Goal: Task Accomplishment & Management: Use online tool/utility

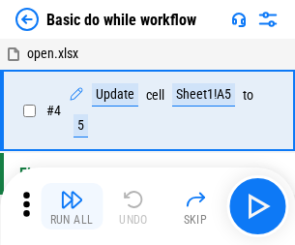
click at [72, 206] on img "button" at bounding box center [71, 199] width 23 height 23
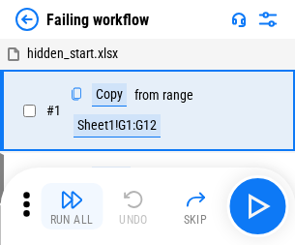
click at [72, 206] on img "button" at bounding box center [71, 199] width 23 height 23
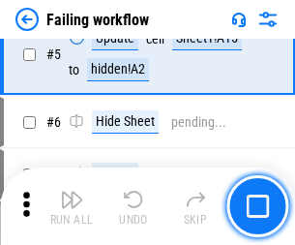
scroll to position [410, 0]
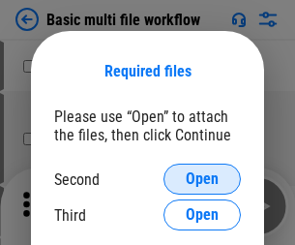
click at [202, 179] on span "Open" at bounding box center [202, 178] width 33 height 15
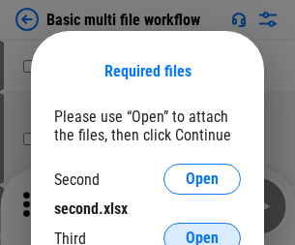
click at [202, 230] on span "Open" at bounding box center [202, 237] width 33 height 15
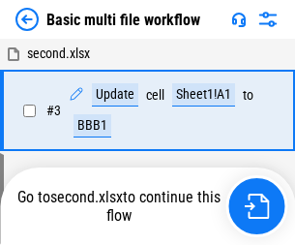
scroll to position [206, 0]
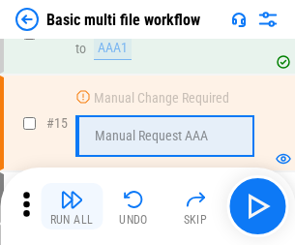
click at [72, 206] on img "button" at bounding box center [71, 199] width 23 height 23
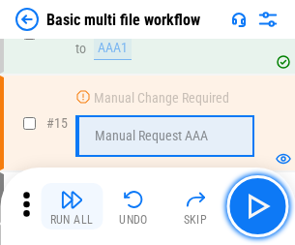
scroll to position [1288, 0]
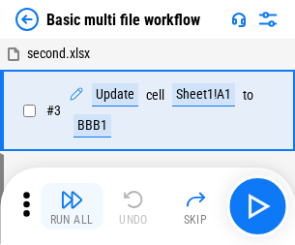
click at [72, 206] on img "button" at bounding box center [71, 199] width 23 height 23
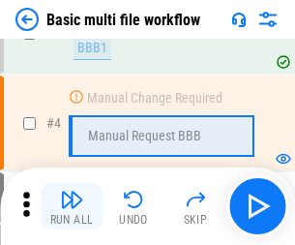
click at [72, 206] on img "button" at bounding box center [71, 199] width 23 height 23
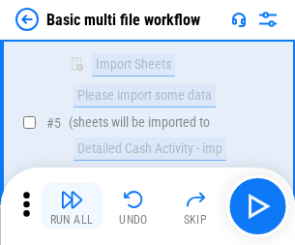
click at [72, 206] on img "button" at bounding box center [71, 199] width 23 height 23
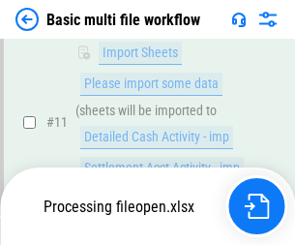
scroll to position [907, 0]
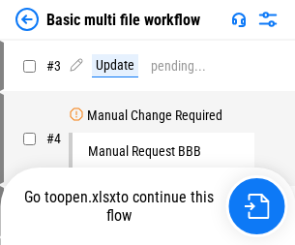
scroll to position [78, 0]
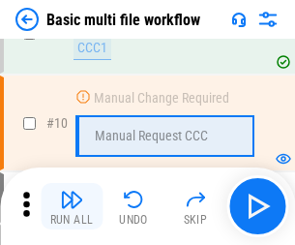
click at [72, 206] on img "button" at bounding box center [71, 199] width 23 height 23
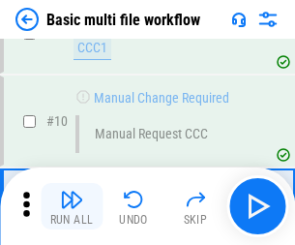
click at [72, 206] on img "button" at bounding box center [71, 199] width 23 height 23
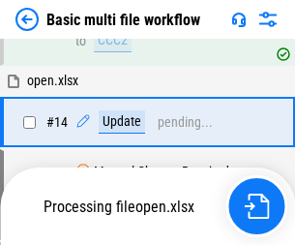
scroll to position [1012, 0]
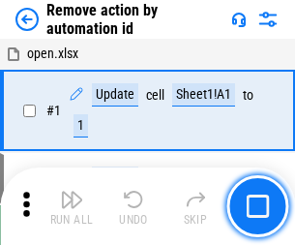
scroll to position [72, 0]
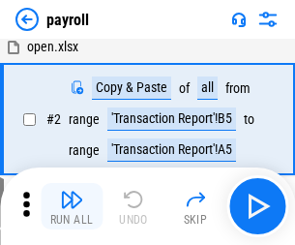
click at [72, 206] on img "button" at bounding box center [71, 199] width 23 height 23
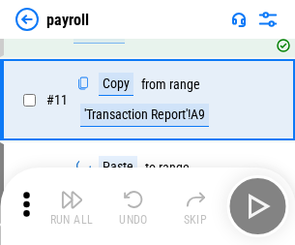
scroll to position [140, 0]
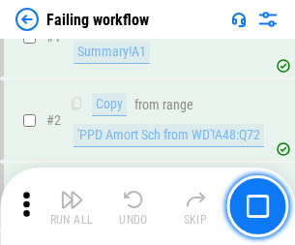
scroll to position [313, 0]
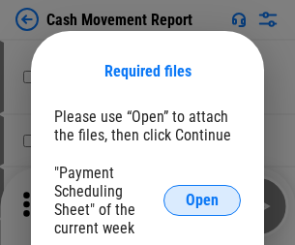
click at [202, 200] on span "Open" at bounding box center [202, 200] width 33 height 15
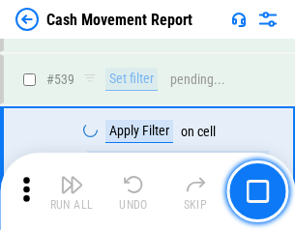
scroll to position [8589, 0]
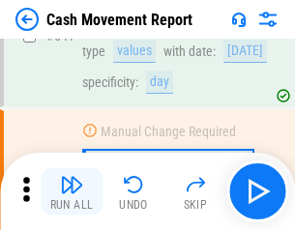
click at [72, 192] on img "button" at bounding box center [71, 184] width 23 height 23
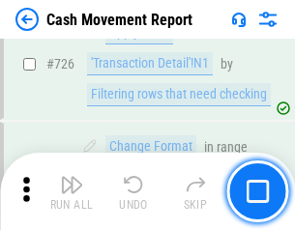
scroll to position [10097, 0]
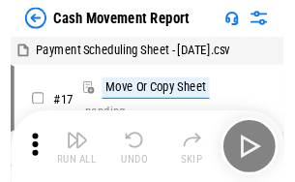
scroll to position [35, 0]
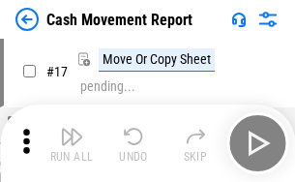
click at [72, 143] on img "button" at bounding box center [71, 136] width 23 height 23
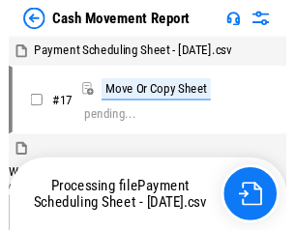
scroll to position [11, 0]
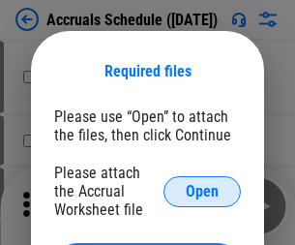
click at [202, 191] on span "Open" at bounding box center [202, 191] width 33 height 15
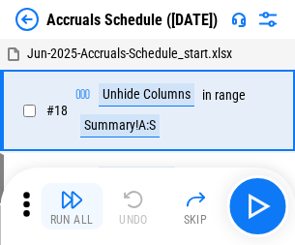
click at [72, 206] on img "button" at bounding box center [71, 199] width 23 height 23
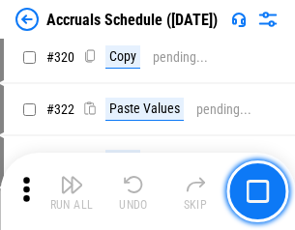
scroll to position [3600, 0]
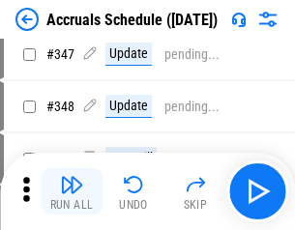
click at [72, 192] on img "button" at bounding box center [71, 184] width 23 height 23
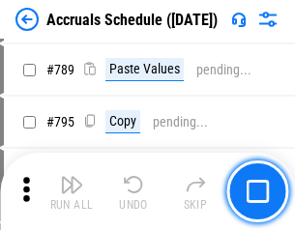
scroll to position [8129, 0]
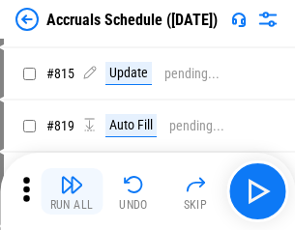
click at [72, 192] on img "button" at bounding box center [71, 184] width 23 height 23
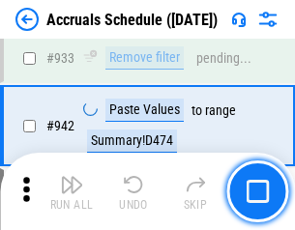
scroll to position [9834, 0]
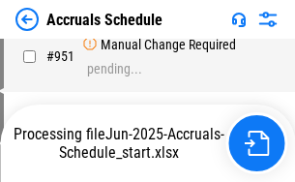
scroll to position [9365, 0]
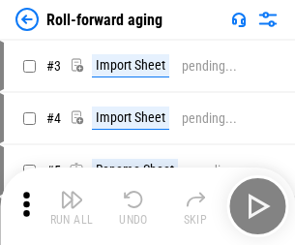
click at [72, 192] on img "button" at bounding box center [71, 199] width 23 height 23
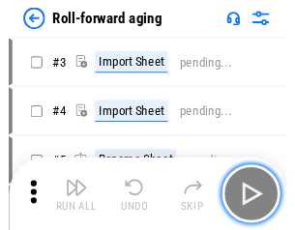
scroll to position [3, 0]
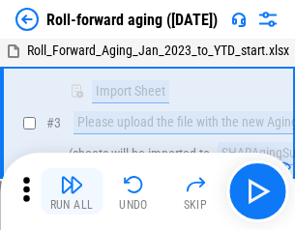
click at [72, 192] on img "button" at bounding box center [71, 184] width 23 height 23
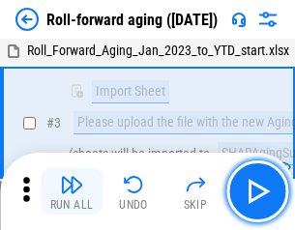
scroll to position [125, 0]
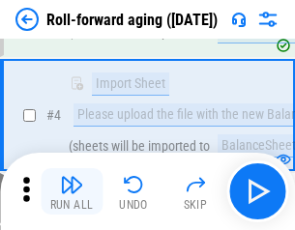
click at [72, 192] on img "button" at bounding box center [71, 184] width 23 height 23
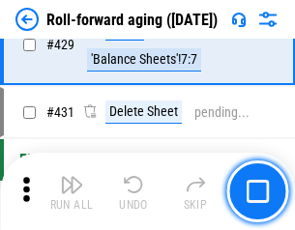
scroll to position [6711, 0]
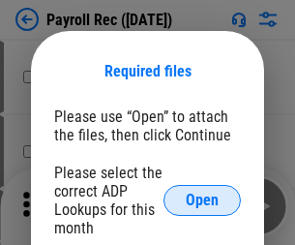
click at [202, 200] on span "Open" at bounding box center [202, 200] width 33 height 15
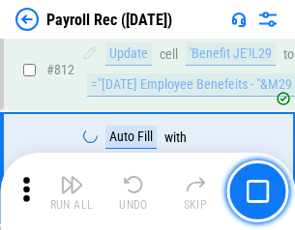
scroll to position [12295, 0]
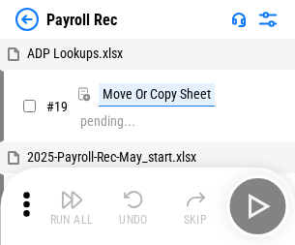
click at [72, 206] on img "button" at bounding box center [71, 199] width 23 height 23
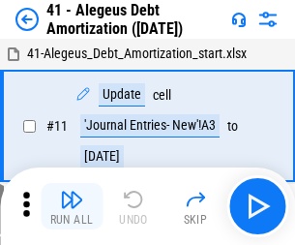
click at [72, 206] on img "button" at bounding box center [71, 199] width 23 height 23
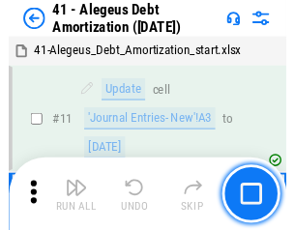
scroll to position [239, 0]
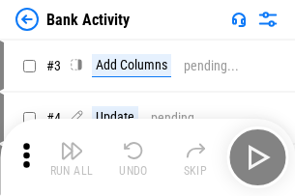
click at [72, 158] on img "button" at bounding box center [71, 150] width 23 height 23
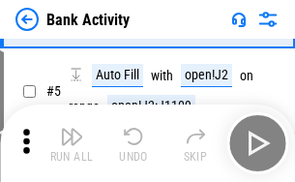
scroll to position [103, 0]
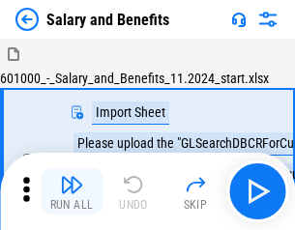
click at [72, 192] on img "button" at bounding box center [71, 184] width 23 height 23
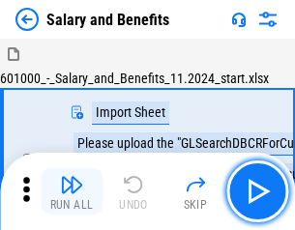
scroll to position [26, 0]
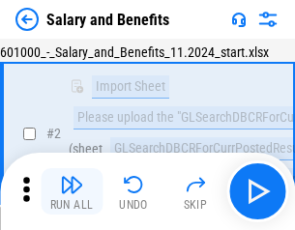
click at [72, 192] on img "button" at bounding box center [71, 184] width 23 height 23
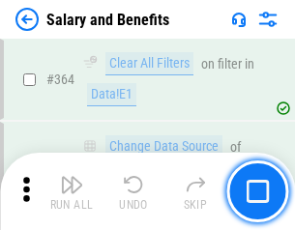
scroll to position [9113, 0]
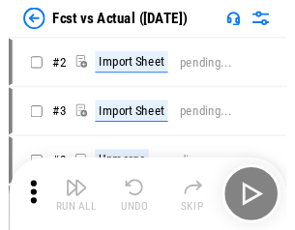
scroll to position [25, 0]
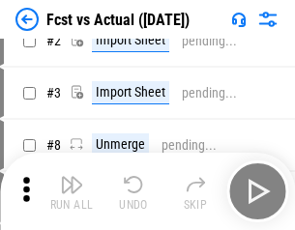
click at [72, 192] on img "button" at bounding box center [71, 184] width 23 height 23
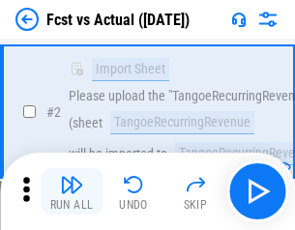
click at [72, 192] on img "button" at bounding box center [71, 184] width 23 height 23
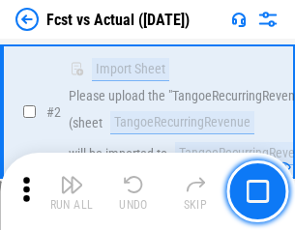
scroll to position [181, 0]
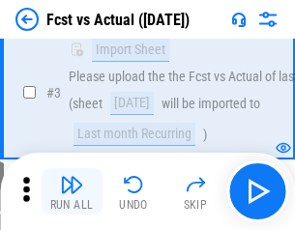
click at [72, 192] on img "button" at bounding box center [71, 184] width 23 height 23
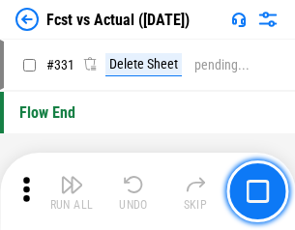
scroll to position [9263, 0]
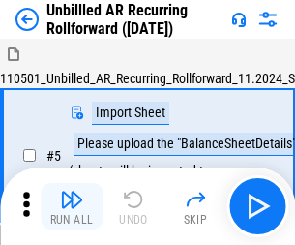
click at [72, 192] on img "button" at bounding box center [71, 199] width 23 height 23
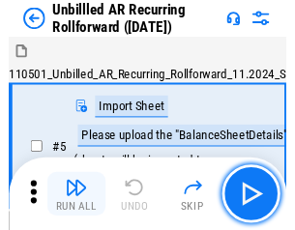
scroll to position [42, 0]
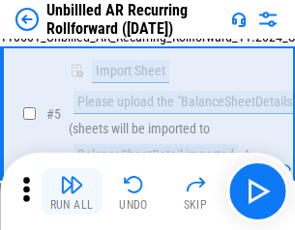
click at [72, 192] on img "button" at bounding box center [71, 184] width 23 height 23
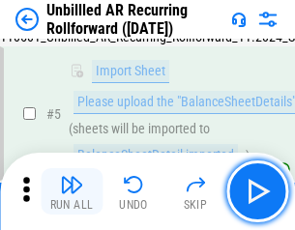
scroll to position [182, 0]
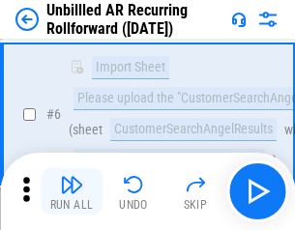
click at [72, 192] on img "button" at bounding box center [71, 184] width 23 height 23
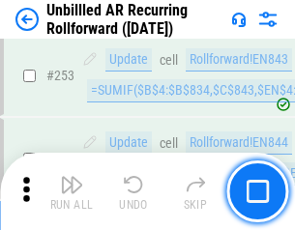
scroll to position [6573, 0]
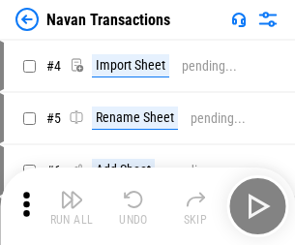
click at [72, 192] on img "button" at bounding box center [71, 199] width 23 height 23
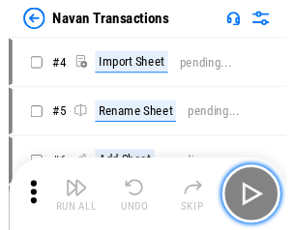
scroll to position [31, 0]
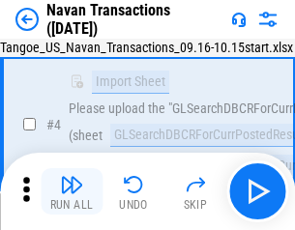
click at [72, 192] on img "button" at bounding box center [71, 184] width 23 height 23
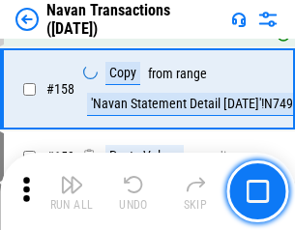
scroll to position [6274, 0]
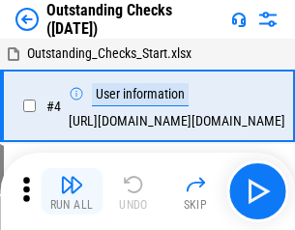
click at [72, 192] on img "button" at bounding box center [71, 184] width 23 height 23
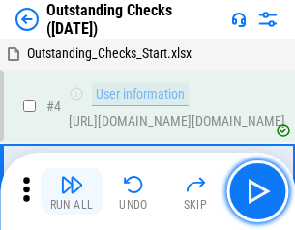
scroll to position [81, 0]
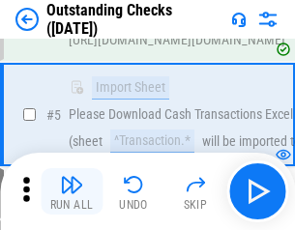
click at [72, 192] on img "button" at bounding box center [71, 184] width 23 height 23
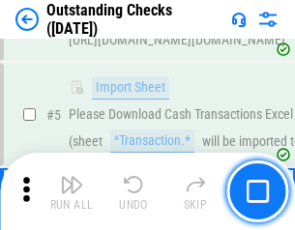
scroll to position [202, 0]
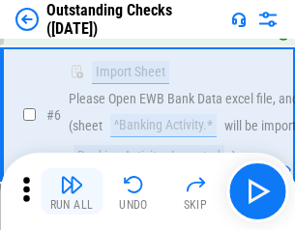
click at [72, 192] on img "button" at bounding box center [71, 184] width 23 height 23
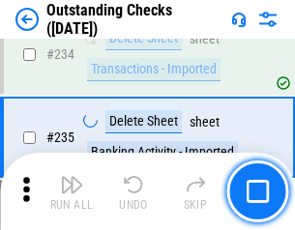
scroll to position [5877, 0]
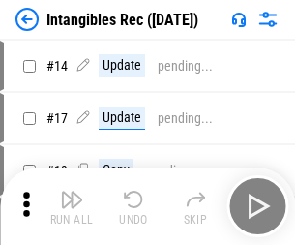
click at [72, 206] on img "button" at bounding box center [71, 199] width 23 height 23
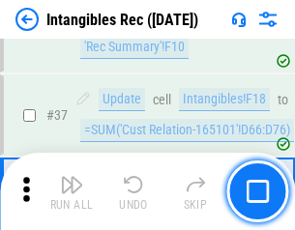
scroll to position [754, 0]
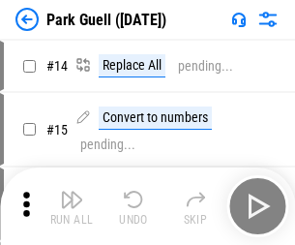
click at [72, 192] on img "button" at bounding box center [71, 199] width 23 height 23
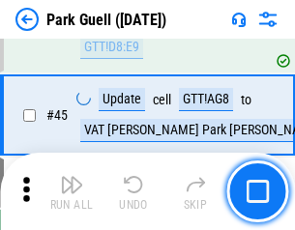
scroll to position [2420, 0]
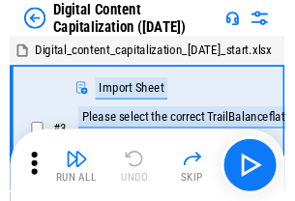
scroll to position [56, 0]
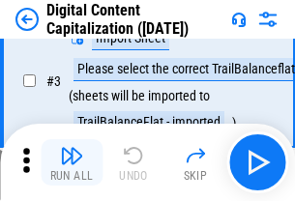
click at [72, 163] on img "button" at bounding box center [71, 155] width 23 height 23
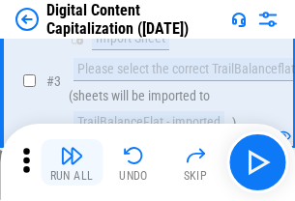
click at [72, 163] on img "button" at bounding box center [71, 155] width 23 height 23
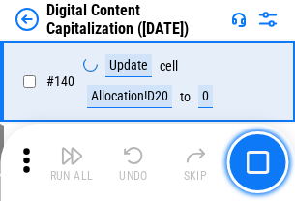
scroll to position [2052, 0]
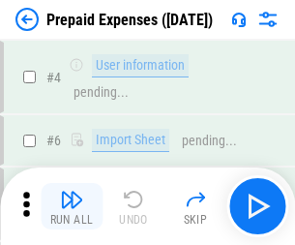
click at [72, 192] on img "button" at bounding box center [71, 199] width 23 height 23
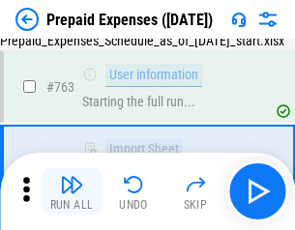
click at [72, 192] on img "button" at bounding box center [71, 184] width 23 height 23
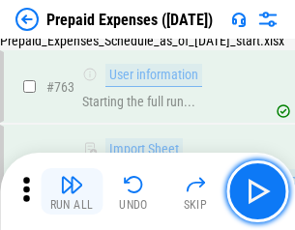
scroll to position [5478, 0]
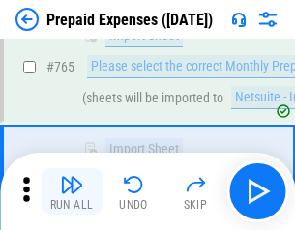
click at [72, 192] on img "button" at bounding box center [71, 184] width 23 height 23
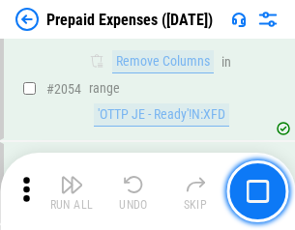
scroll to position [20229, 0]
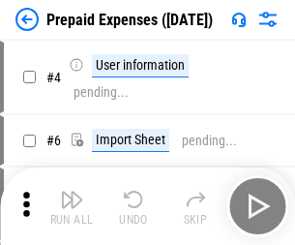
click at [72, 206] on img "button" at bounding box center [71, 199] width 23 height 23
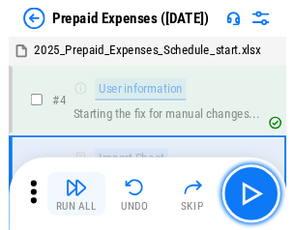
scroll to position [85, 0]
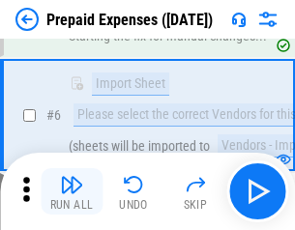
click at [72, 192] on img "button" at bounding box center [71, 184] width 23 height 23
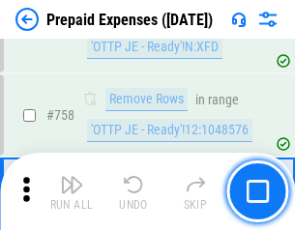
scroll to position [6896, 0]
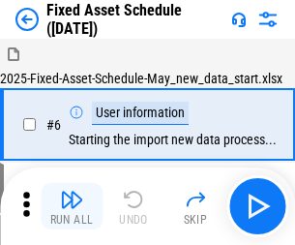
click at [72, 206] on img "button" at bounding box center [71, 199] width 23 height 23
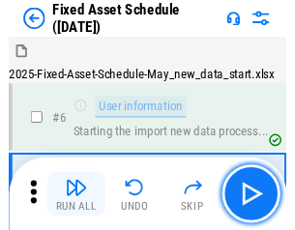
scroll to position [105, 0]
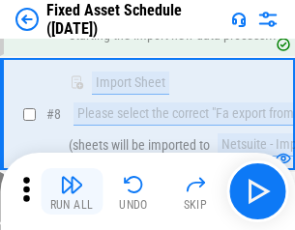
click at [72, 192] on img "button" at bounding box center [71, 184] width 23 height 23
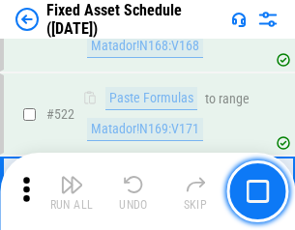
scroll to position [6726, 0]
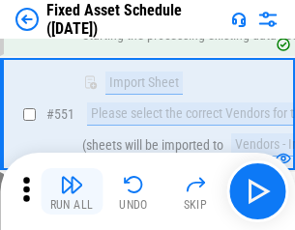
click at [72, 192] on img "button" at bounding box center [71, 184] width 23 height 23
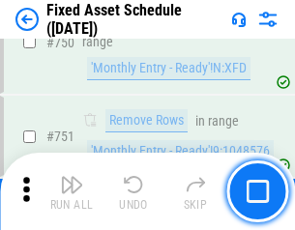
scroll to position [9435, 0]
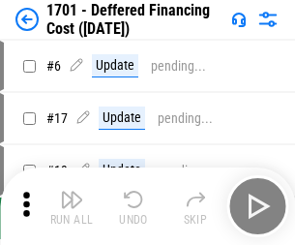
click at [72, 206] on img "button" at bounding box center [71, 199] width 23 height 23
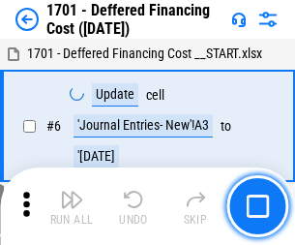
scroll to position [232, 0]
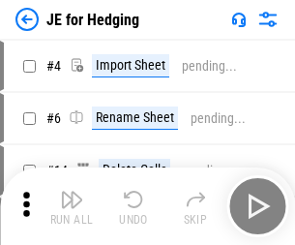
click at [72, 192] on img "button" at bounding box center [71, 199] width 23 height 23
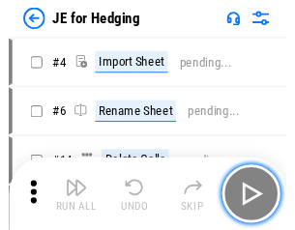
scroll to position [3, 0]
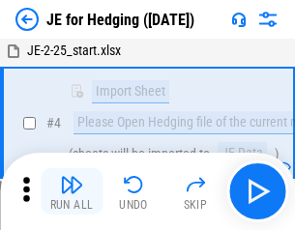
click at [72, 192] on img "button" at bounding box center [71, 184] width 23 height 23
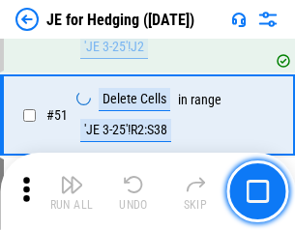
scroll to position [1253, 0]
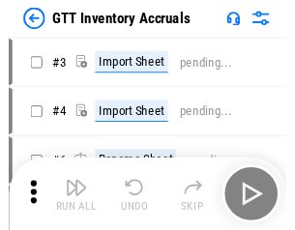
scroll to position [3, 0]
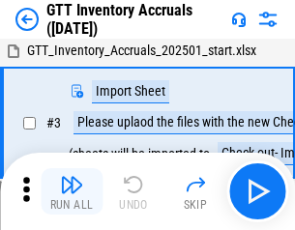
click at [72, 192] on img "button" at bounding box center [71, 184] width 23 height 23
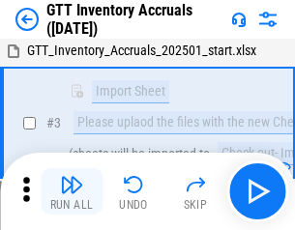
click at [72, 192] on img "button" at bounding box center [71, 184] width 23 height 23
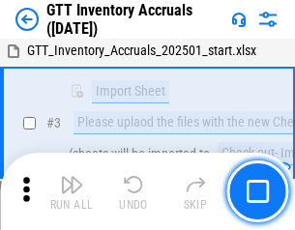
scroll to position [125, 0]
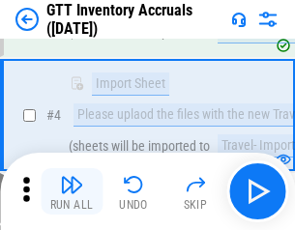
click at [72, 192] on img "button" at bounding box center [71, 184] width 23 height 23
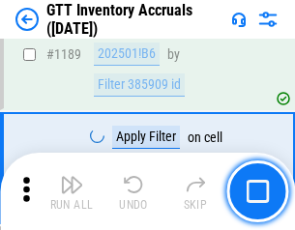
scroll to position [15803, 0]
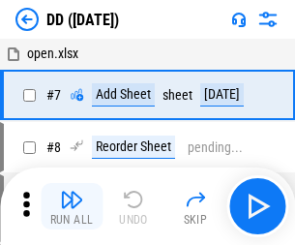
click at [72, 206] on img "button" at bounding box center [71, 199] width 23 height 23
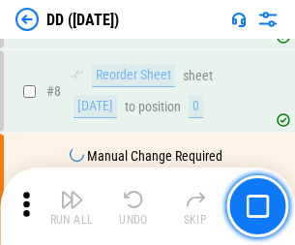
scroll to position [187, 0]
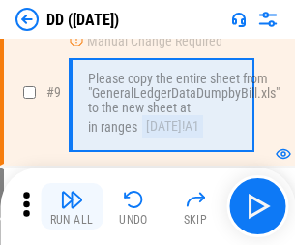
click at [72, 206] on img "button" at bounding box center [71, 199] width 23 height 23
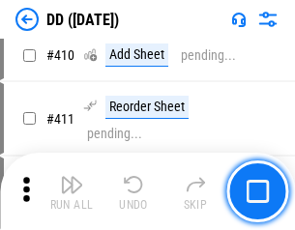
scroll to position [8659, 0]
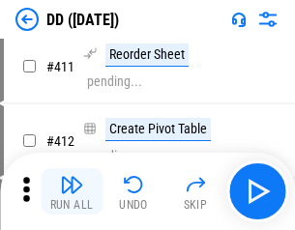
click at [72, 192] on img "button" at bounding box center [71, 184] width 23 height 23
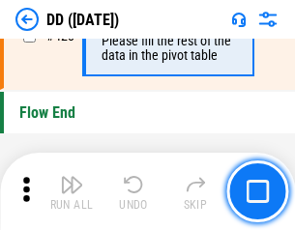
scroll to position [9262, 0]
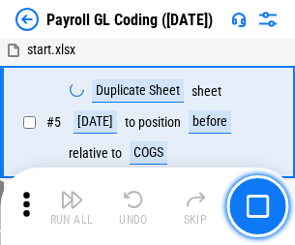
scroll to position [232, 0]
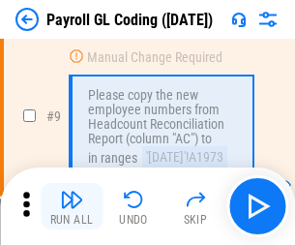
click at [72, 206] on img "button" at bounding box center [71, 199] width 23 height 23
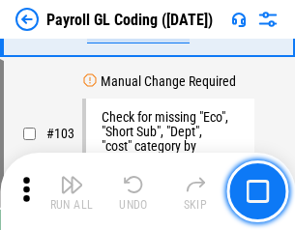
scroll to position [4540, 0]
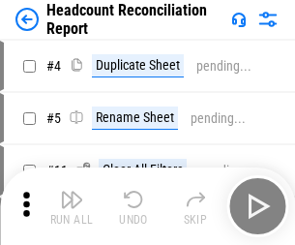
click at [72, 206] on img "button" at bounding box center [71, 199] width 23 height 23
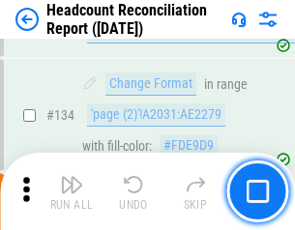
scroll to position [2326, 0]
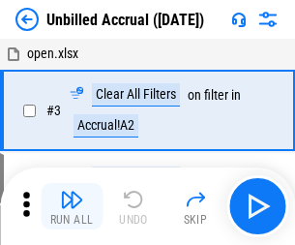
click at [72, 206] on img "button" at bounding box center [71, 199] width 23 height 23
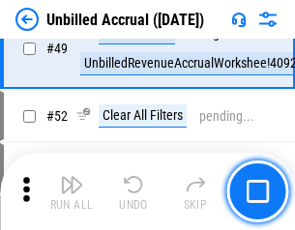
scroll to position [1755, 0]
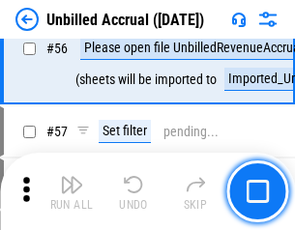
click at [72, 192] on img "button" at bounding box center [71, 184] width 23 height 23
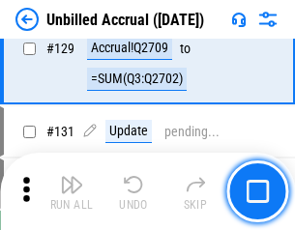
scroll to position [5764, 0]
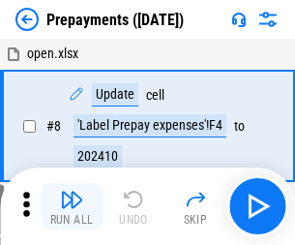
click at [72, 206] on img "button" at bounding box center [71, 199] width 23 height 23
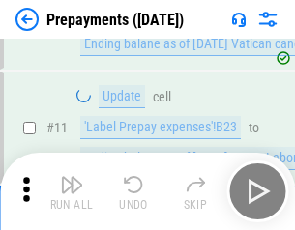
scroll to position [121, 0]
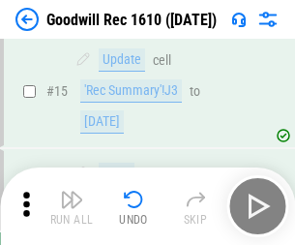
scroll to position [331, 0]
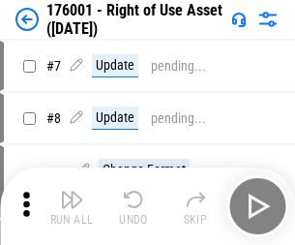
click at [72, 206] on img "button" at bounding box center [71, 199] width 23 height 23
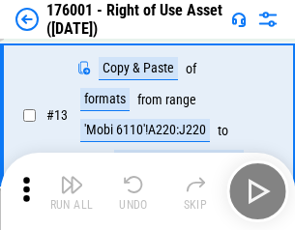
scroll to position [125, 0]
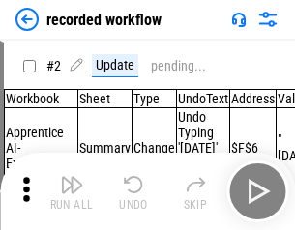
click at [72, 192] on img "button" at bounding box center [71, 184] width 23 height 23
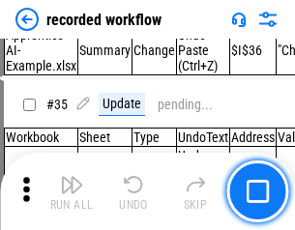
scroll to position [6049, 0]
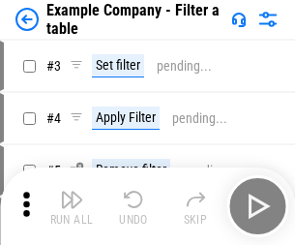
click at [72, 206] on img "button" at bounding box center [71, 199] width 23 height 23
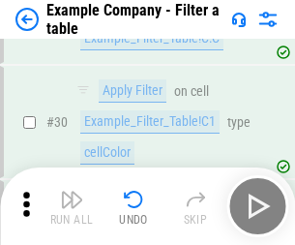
scroll to position [1771, 0]
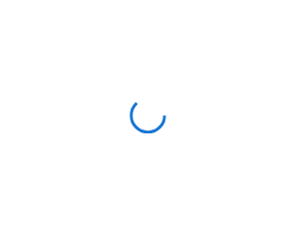
scroll to position [30, 0]
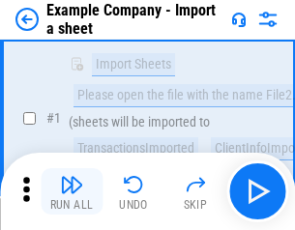
click at [72, 192] on img "button" at bounding box center [71, 184] width 23 height 23
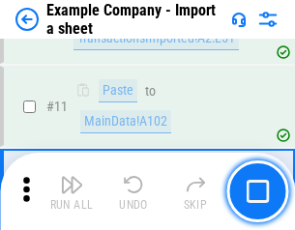
scroll to position [428, 0]
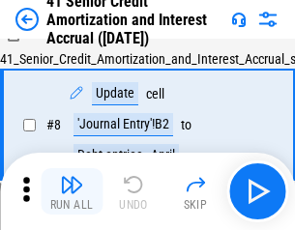
click at [72, 192] on img "button" at bounding box center [71, 184] width 23 height 23
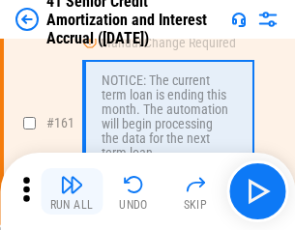
click at [72, 192] on img "button" at bounding box center [71, 184] width 23 height 23
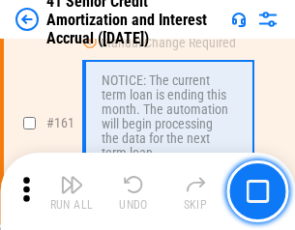
scroll to position [2070, 0]
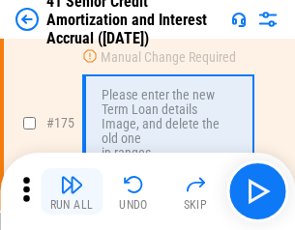
click at [72, 192] on img "button" at bounding box center [71, 184] width 23 height 23
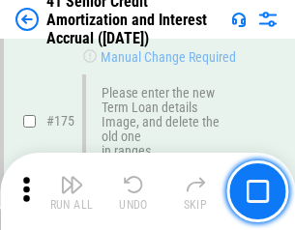
scroll to position [2266, 0]
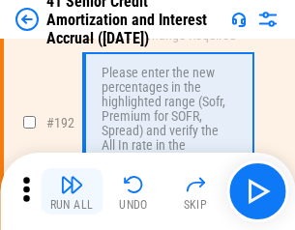
click at [72, 192] on img "button" at bounding box center [71, 184] width 23 height 23
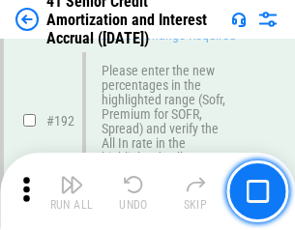
scroll to position [2469, 0]
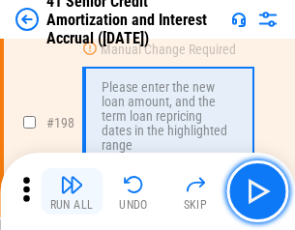
click at [72, 192] on img "button" at bounding box center [71, 184] width 23 height 23
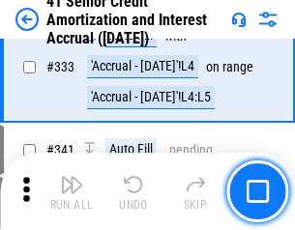
scroll to position [4944, 0]
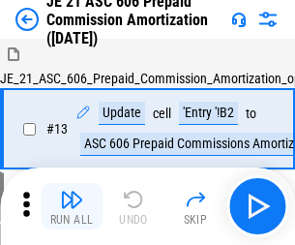
click at [72, 192] on img "button" at bounding box center [71, 199] width 23 height 23
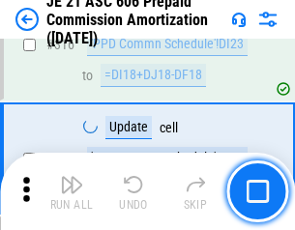
scroll to position [3613, 0]
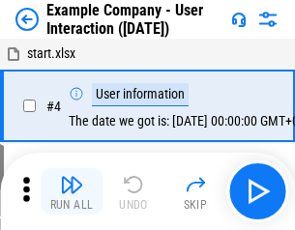
click at [72, 192] on img "button" at bounding box center [71, 184] width 23 height 23
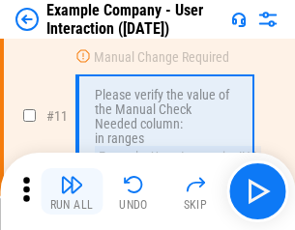
click at [72, 192] on img "button" at bounding box center [71, 184] width 23 height 23
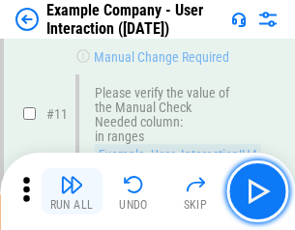
scroll to position [419, 0]
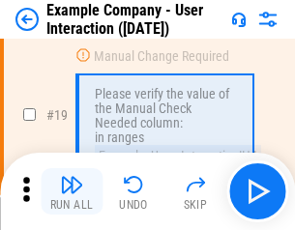
click at [72, 192] on img "button" at bounding box center [71, 184] width 23 height 23
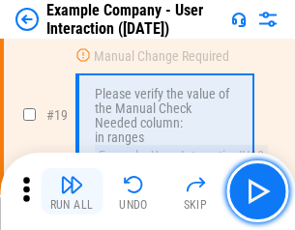
click at [72, 192] on img "button" at bounding box center [71, 184] width 23 height 23
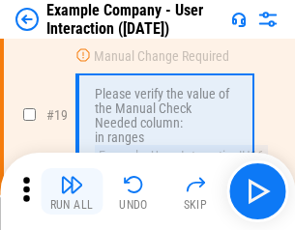
click at [72, 192] on img "button" at bounding box center [71, 184] width 23 height 23
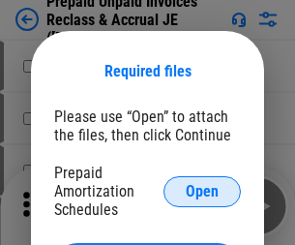
click at [202, 191] on span "Open" at bounding box center [202, 191] width 33 height 15
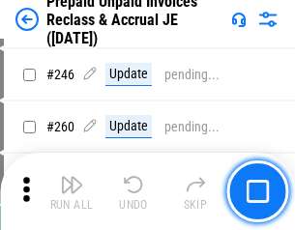
scroll to position [2613, 0]
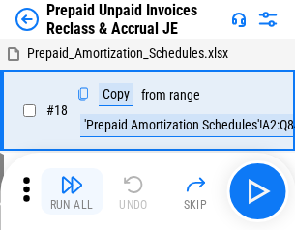
click at [72, 192] on img "button" at bounding box center [71, 184] width 23 height 23
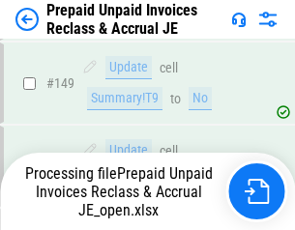
scroll to position [1684, 0]
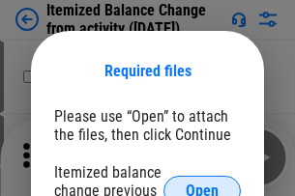
click at [202, 184] on span "Open" at bounding box center [202, 191] width 33 height 15
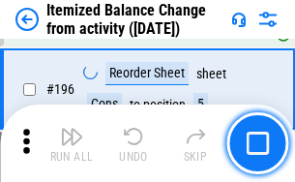
scroll to position [3725, 0]
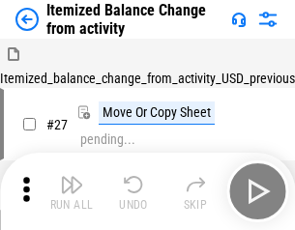
scroll to position [30, 0]
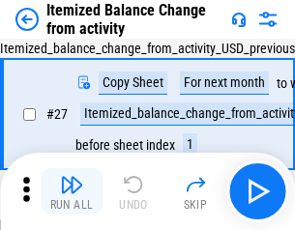
click at [72, 192] on img "button" at bounding box center [71, 184] width 23 height 23
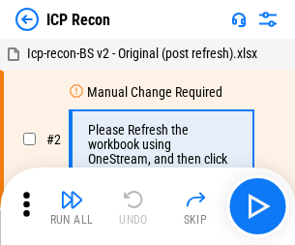
scroll to position [9, 0]
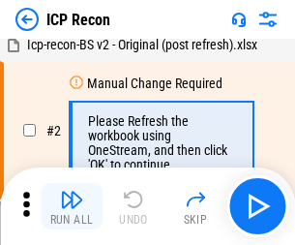
click at [72, 206] on img "button" at bounding box center [71, 199] width 23 height 23
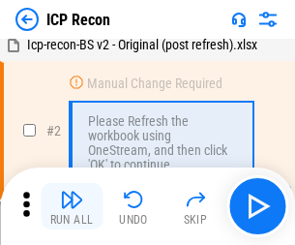
click at [72, 206] on img "button" at bounding box center [71, 199] width 23 height 23
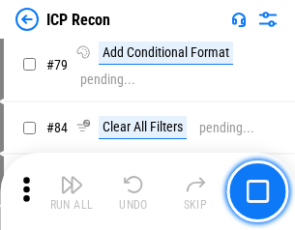
scroll to position [1897, 0]
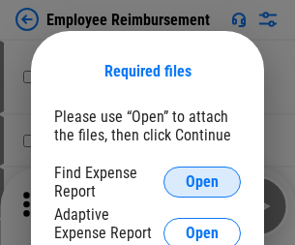
click at [202, 182] on span "Open" at bounding box center [202, 181] width 33 height 15
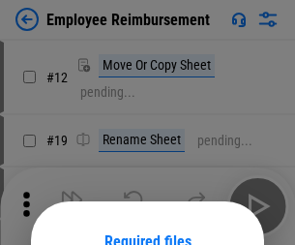
scroll to position [170, 0]
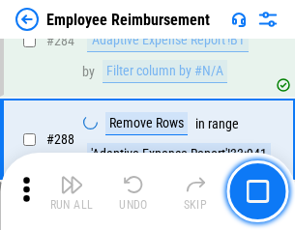
scroll to position [5260, 0]
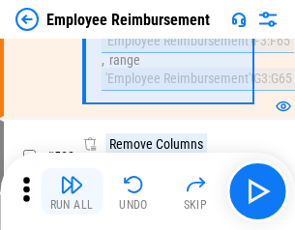
click at [72, 192] on img "button" at bounding box center [71, 184] width 23 height 23
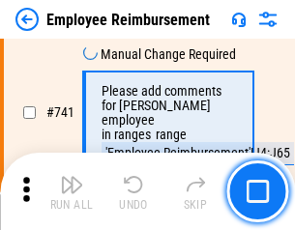
scroll to position [13577, 0]
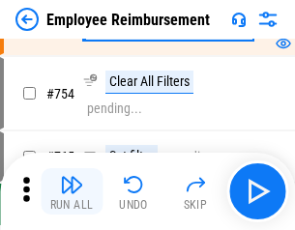
click at [72, 192] on img "button" at bounding box center [71, 184] width 23 height 23
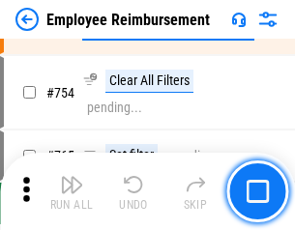
click at [72, 192] on img "button" at bounding box center [71, 184] width 23 height 23
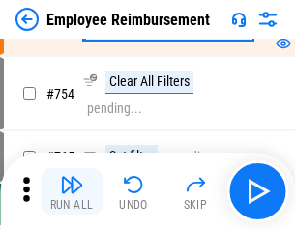
click at [72, 192] on img "button" at bounding box center [71, 184] width 23 height 23
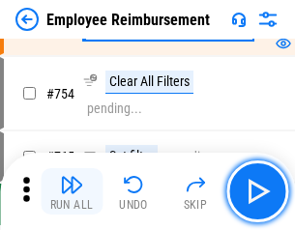
click at [72, 192] on img "button" at bounding box center [71, 184] width 23 height 23
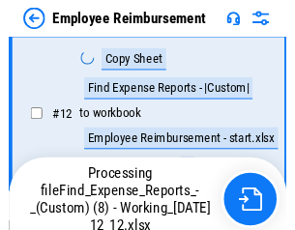
scroll to position [394, 0]
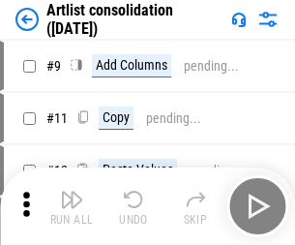
click at [72, 206] on img "button" at bounding box center [71, 199] width 23 height 23
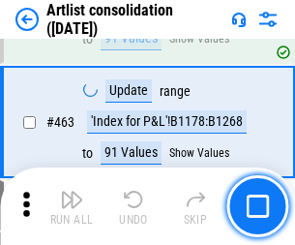
scroll to position [8474, 0]
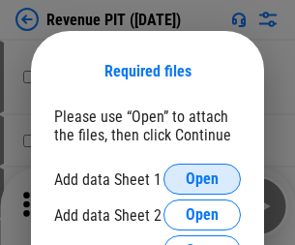
click at [202, 179] on span "Open" at bounding box center [202, 178] width 33 height 15
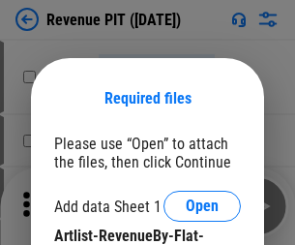
scroll to position [27, 0]
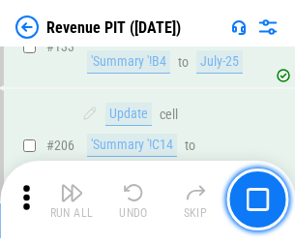
scroll to position [1966, 0]
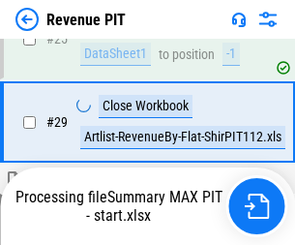
scroll to position [888, 0]
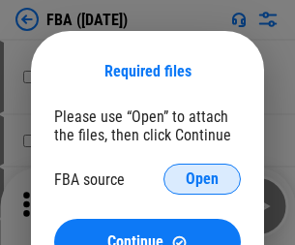
click at [202, 179] on span "Open" at bounding box center [202, 178] width 33 height 15
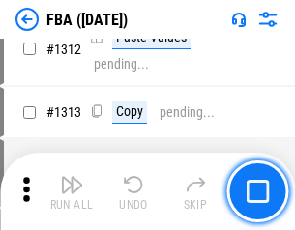
scroll to position [19935, 0]
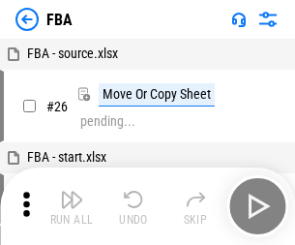
scroll to position [19, 0]
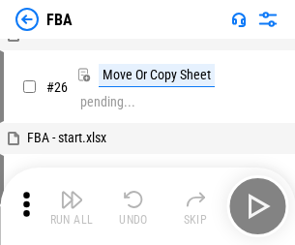
click at [72, 206] on img "button" at bounding box center [71, 199] width 23 height 23
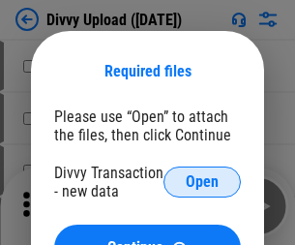
click at [202, 182] on span "Open" at bounding box center [202, 181] width 33 height 15
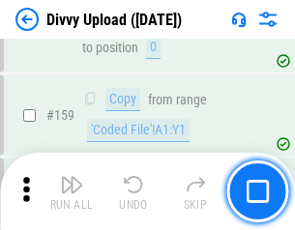
scroll to position [2004, 0]
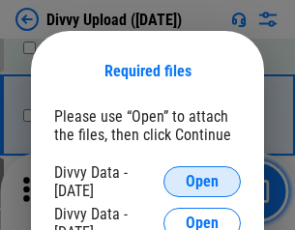
click at [202, 182] on span "Open" at bounding box center [202, 181] width 33 height 15
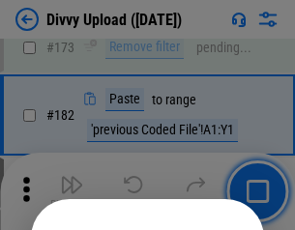
scroll to position [2172, 0]
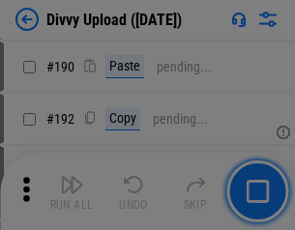
scroll to position [2442, 0]
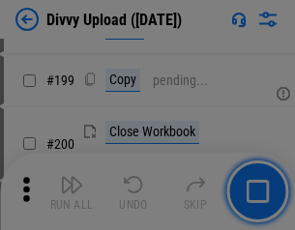
scroll to position [2814, 0]
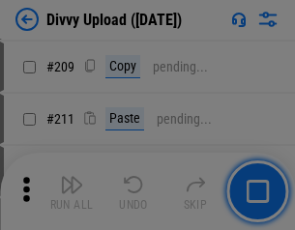
scroll to position [3287, 0]
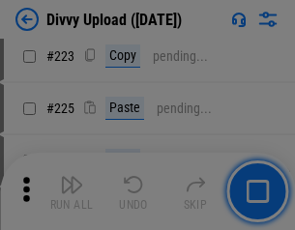
scroll to position [3862, 0]
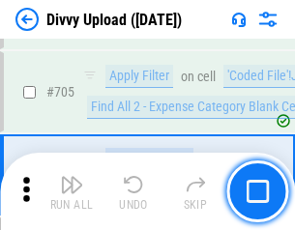
scroll to position [13238, 0]
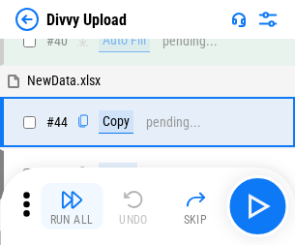
click at [72, 206] on img "button" at bounding box center [71, 199] width 23 height 23
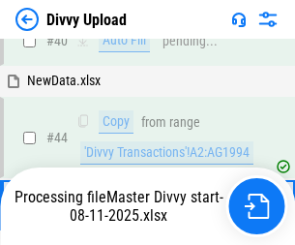
scroll to position [213, 0]
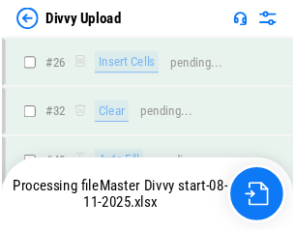
scroll to position [2004, 0]
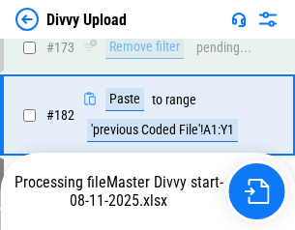
scroll to position [2166, 0]
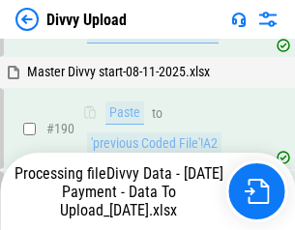
scroll to position [2592, 0]
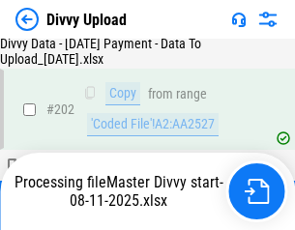
scroll to position [3131, 0]
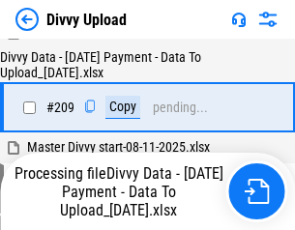
scroll to position [3558, 0]
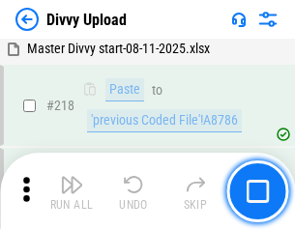
scroll to position [4299, 0]
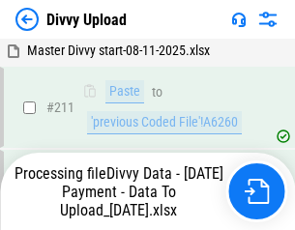
scroll to position [3873, 0]
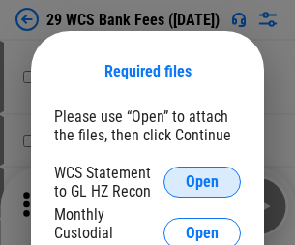
click at [202, 182] on span "Open" at bounding box center [202, 181] width 33 height 15
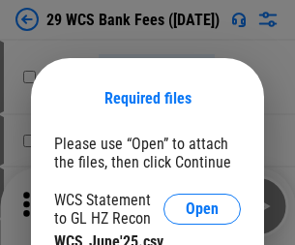
scroll to position [27, 0]
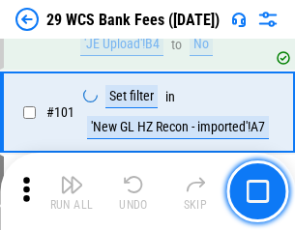
scroll to position [1886, 0]
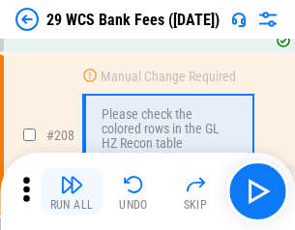
click at [72, 192] on img "button" at bounding box center [71, 184] width 23 height 23
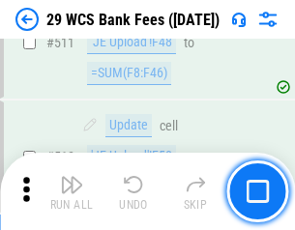
scroll to position [9737, 0]
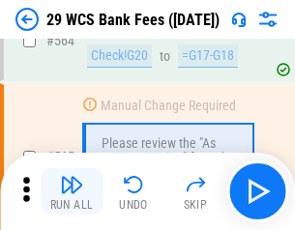
click at [72, 192] on img "button" at bounding box center [71, 184] width 23 height 23
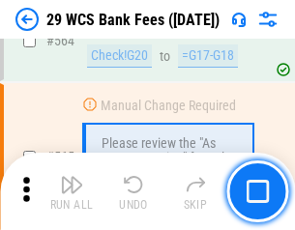
scroll to position [10466, 0]
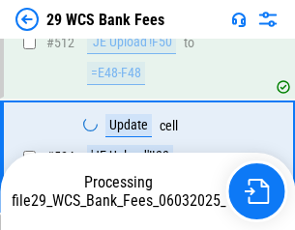
scroll to position [10332, 0]
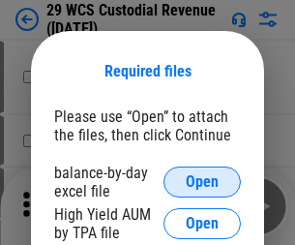
click at [202, 182] on span "Open" at bounding box center [202, 181] width 33 height 15
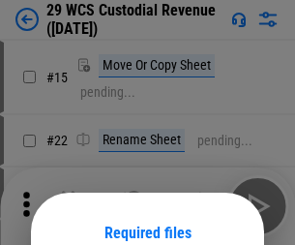
scroll to position [162, 0]
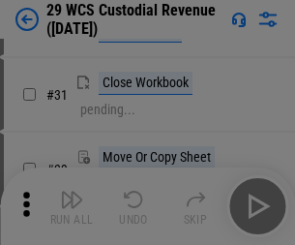
scroll to position [415, 0]
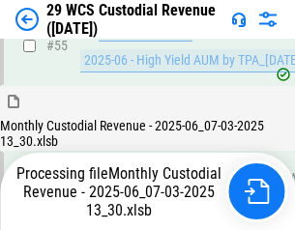
scroll to position [1451, 0]
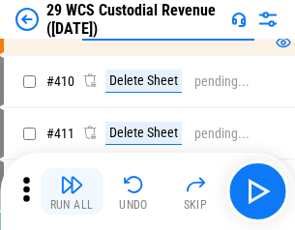
click at [72, 192] on img "button" at bounding box center [71, 184] width 23 height 23
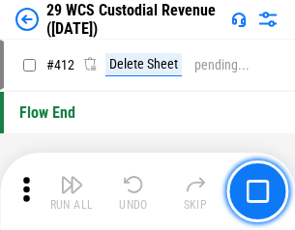
scroll to position [9242, 0]
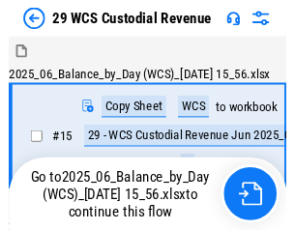
scroll to position [36, 0]
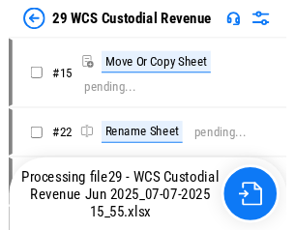
scroll to position [36, 0]
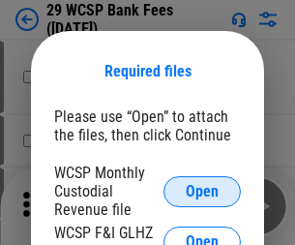
click at [202, 191] on span "Open" at bounding box center [202, 191] width 33 height 15
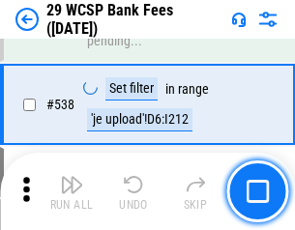
scroll to position [7435, 0]
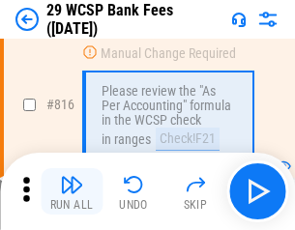
click at [72, 192] on img "button" at bounding box center [71, 184] width 23 height 23
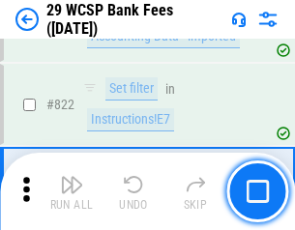
scroll to position [11922, 0]
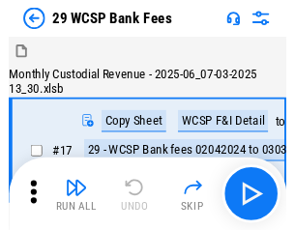
scroll to position [46, 0]
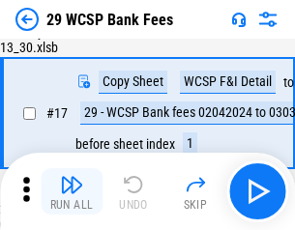
click at [72, 192] on img "button" at bounding box center [71, 184] width 23 height 23
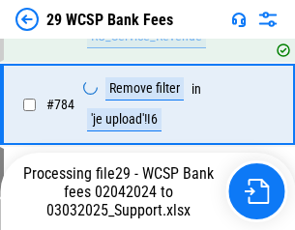
scroll to position [11439, 0]
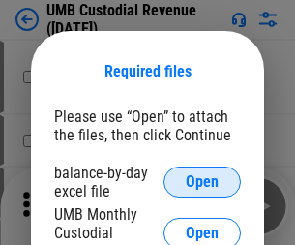
click at [202, 182] on span "Open" at bounding box center [202, 181] width 33 height 15
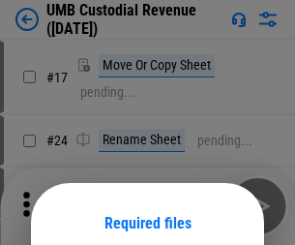
scroll to position [152, 0]
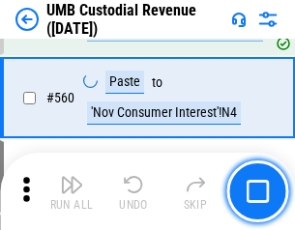
scroll to position [8868, 0]
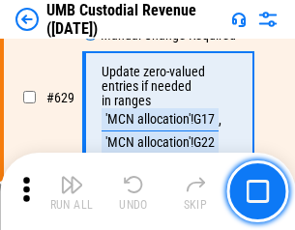
click at [72, 192] on img "button" at bounding box center [71, 184] width 23 height 23
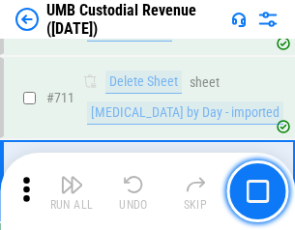
scroll to position [11780, 0]
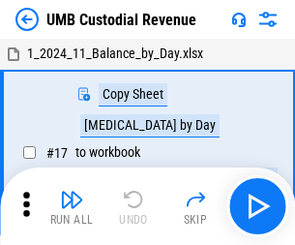
scroll to position [15, 0]
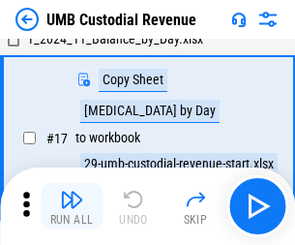
click at [72, 206] on img "button" at bounding box center [71, 199] width 23 height 23
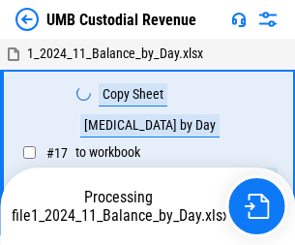
scroll to position [15, 0]
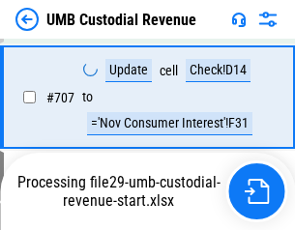
scroll to position [11653, 0]
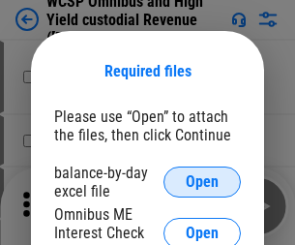
click at [202, 182] on span "Open" at bounding box center [202, 181] width 33 height 15
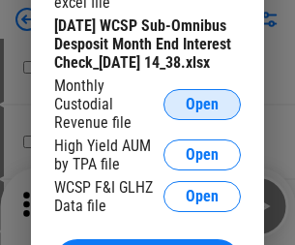
click at [202, 112] on span "Open" at bounding box center [202, 104] width 33 height 15
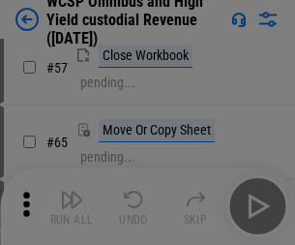
scroll to position [844, 0]
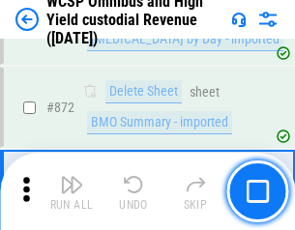
scroll to position [16379, 0]
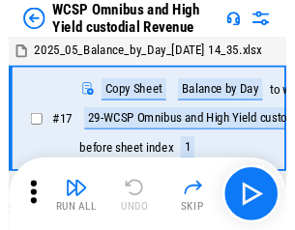
scroll to position [11, 0]
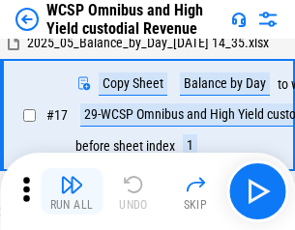
click at [72, 192] on img "button" at bounding box center [71, 184] width 23 height 23
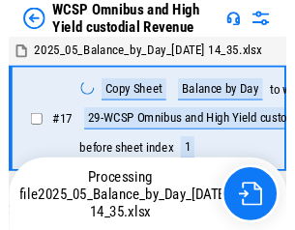
scroll to position [11, 0]
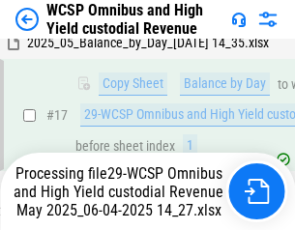
scroll to position [403, 0]
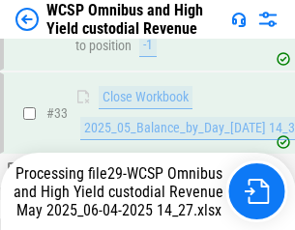
scroll to position [958, 0]
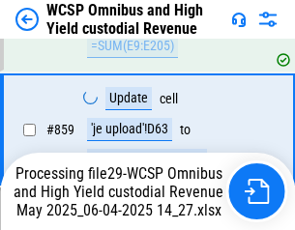
scroll to position [16334, 0]
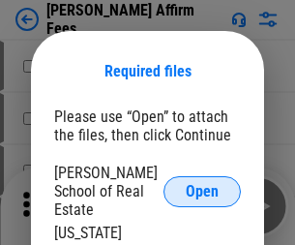
click at [202, 184] on span "Open" at bounding box center [202, 191] width 33 height 15
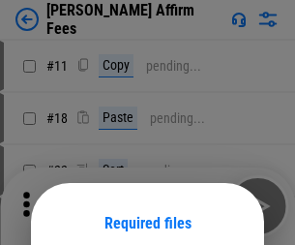
scroll to position [152, 0]
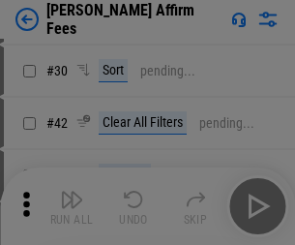
scroll to position [394, 0]
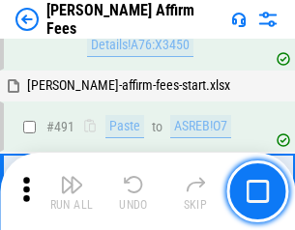
scroll to position [5262, 0]
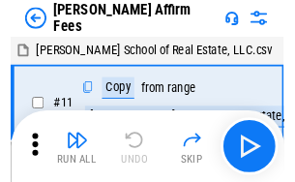
scroll to position [19, 0]
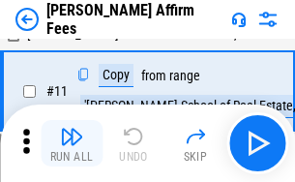
click at [72, 143] on img "button" at bounding box center [71, 136] width 23 height 23
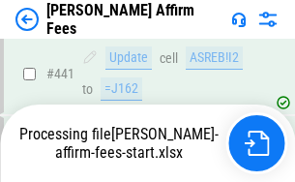
scroll to position [5075, 0]
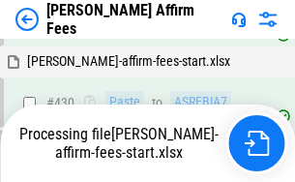
scroll to position [5075, 0]
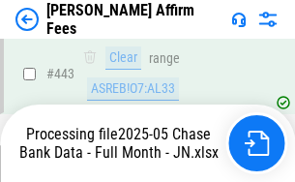
scroll to position [5075, 0]
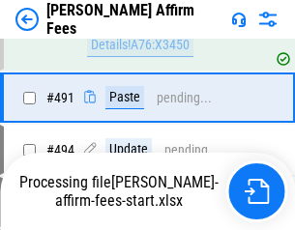
scroll to position [5262, 0]
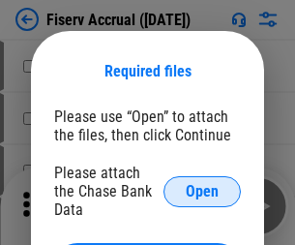
click at [202, 184] on span "Open" at bounding box center [202, 191] width 33 height 15
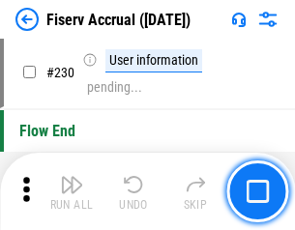
scroll to position [6132, 0]
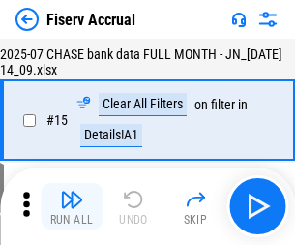
click at [72, 206] on img "button" at bounding box center [71, 199] width 23 height 23
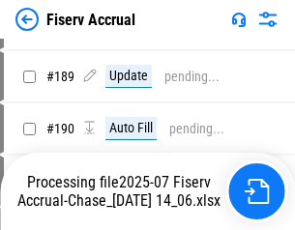
scroll to position [5088, 0]
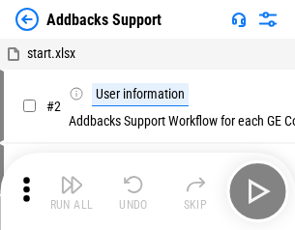
click at [72, 192] on img "button" at bounding box center [71, 184] width 23 height 23
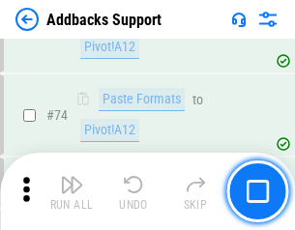
scroll to position [1409, 0]
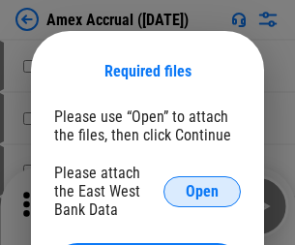
click at [202, 191] on span "Open" at bounding box center [202, 191] width 33 height 15
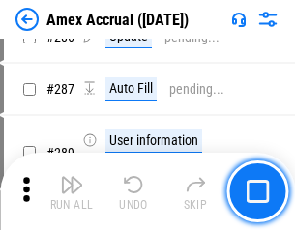
scroll to position [5299, 0]
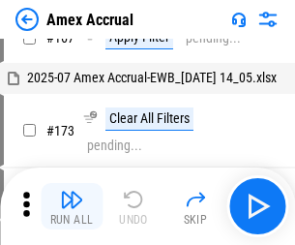
click at [72, 206] on img "button" at bounding box center [71, 199] width 23 height 23
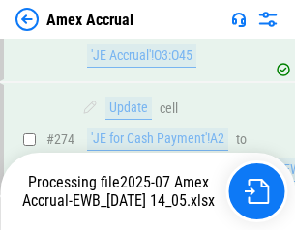
scroll to position [5767, 0]
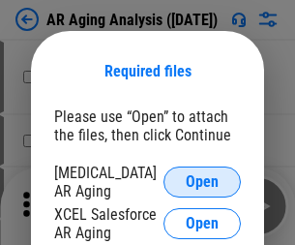
click at [202, 179] on span "Open" at bounding box center [202, 181] width 33 height 15
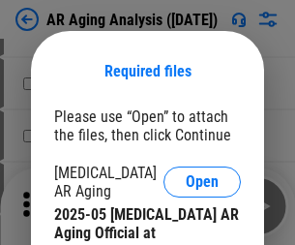
scroll to position [583, 0]
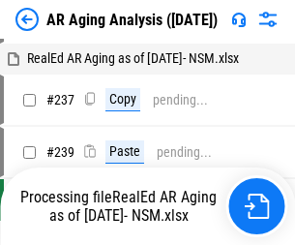
scroll to position [19, 0]
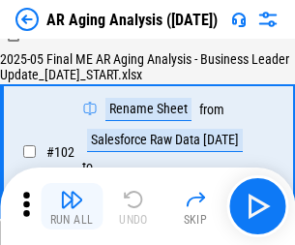
click at [72, 206] on img "button" at bounding box center [71, 199] width 23 height 23
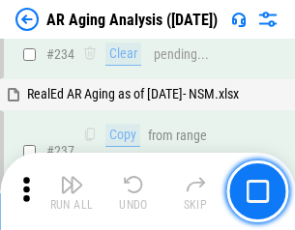
scroll to position [3000, 0]
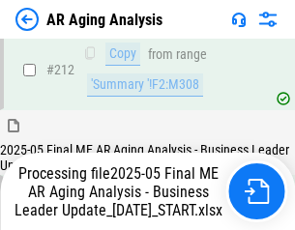
scroll to position [2977, 0]
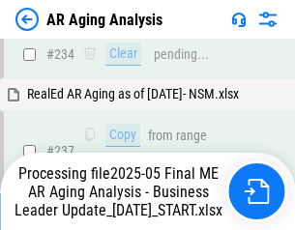
scroll to position [2977, 0]
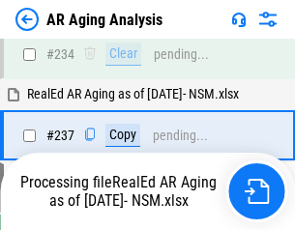
scroll to position [2977, 0]
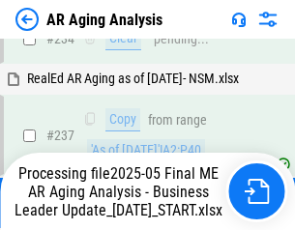
scroll to position [2977, 0]
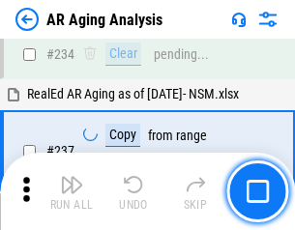
scroll to position [2977, 0]
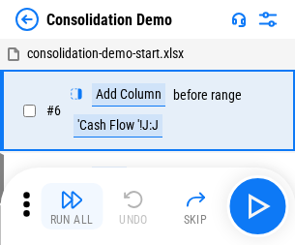
click at [72, 206] on img "button" at bounding box center [71, 199] width 23 height 23
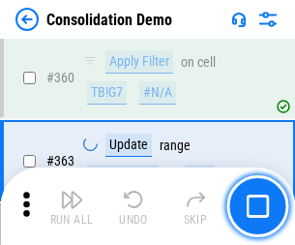
scroll to position [6486, 0]
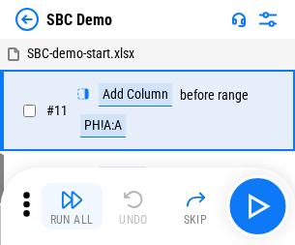
click at [72, 206] on img "button" at bounding box center [71, 199] width 23 height 23
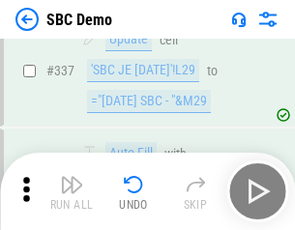
scroll to position [5091, 0]
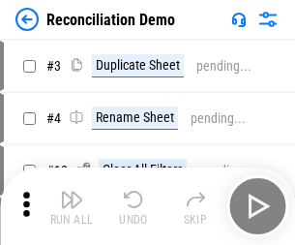
click at [72, 206] on img "button" at bounding box center [71, 199] width 23 height 23
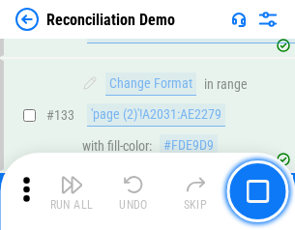
scroll to position [2298, 0]
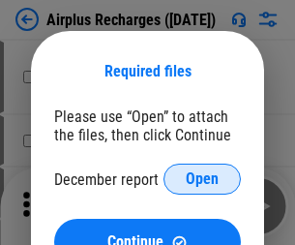
click at [202, 179] on span "Open" at bounding box center [202, 178] width 33 height 15
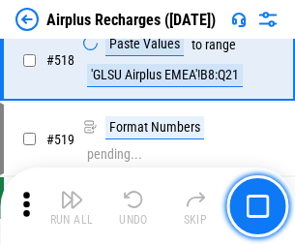
scroll to position [8328, 0]
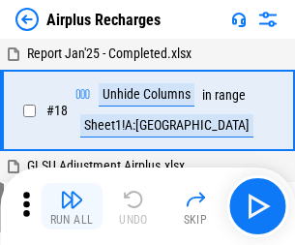
click at [72, 206] on img "button" at bounding box center [71, 199] width 23 height 23
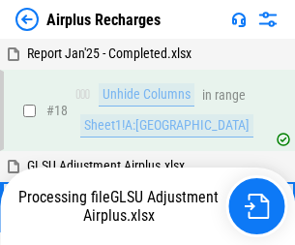
scroll to position [85, 0]
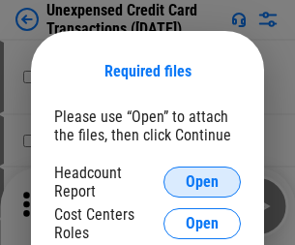
click at [202, 182] on span "Open" at bounding box center [202, 181] width 33 height 15
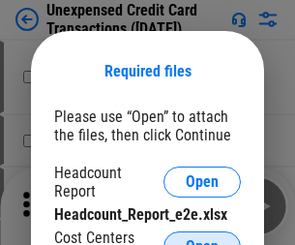
click at [202, 239] on span "Open" at bounding box center [202, 246] width 33 height 15
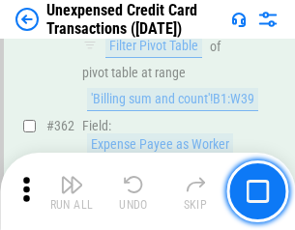
scroll to position [4977, 0]
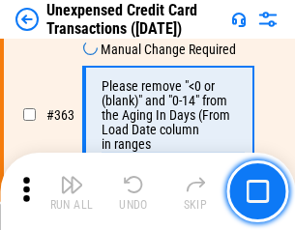
click at [72, 192] on img "button" at bounding box center [71, 184] width 23 height 23
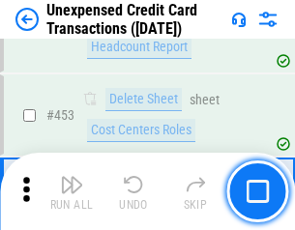
scroll to position [6600, 0]
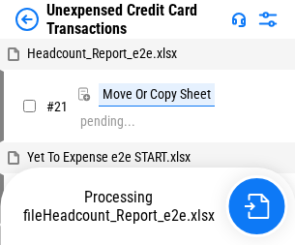
scroll to position [314, 0]
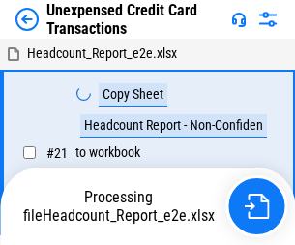
scroll to position [22, 0]
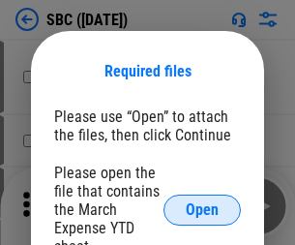
click at [202, 209] on span "Open" at bounding box center [202, 209] width 33 height 15
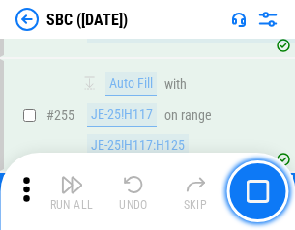
scroll to position [3782, 0]
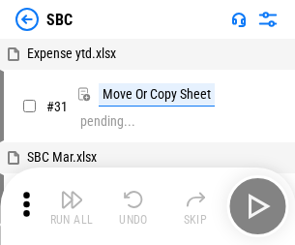
scroll to position [19, 0]
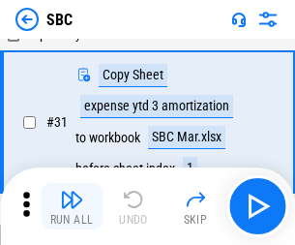
click at [72, 206] on img "button" at bounding box center [71, 199] width 23 height 23
